Goal: Task Accomplishment & Management: Use online tool/utility

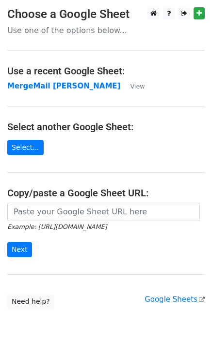
click at [19, 88] on strong "MergeMail [PERSON_NAME]" at bounding box center [63, 86] width 113 height 9
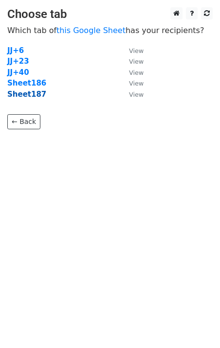
click at [30, 95] on strong "Sheet187" at bounding box center [26, 94] width 39 height 9
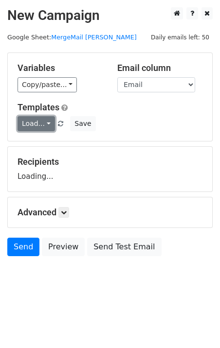
click at [39, 122] on link "Load..." at bounding box center [35, 123] width 37 height 15
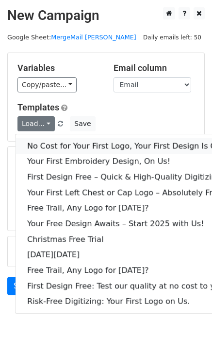
click at [53, 140] on link "No Cost for Your First Logo, Your First Design Is On Us!" at bounding box center [132, 146] width 233 height 16
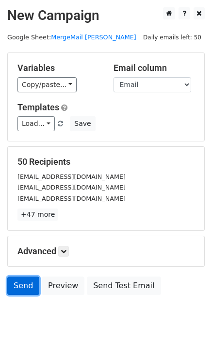
click at [17, 285] on link "Send" at bounding box center [23, 286] width 32 height 18
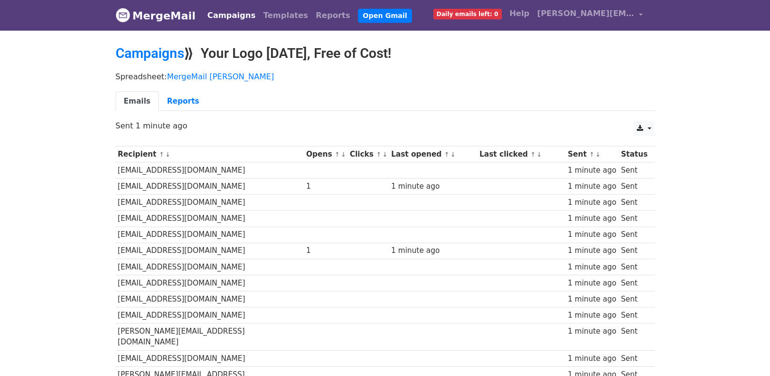
scroll to position [677, 0]
